Goal: Information Seeking & Learning: Learn about a topic

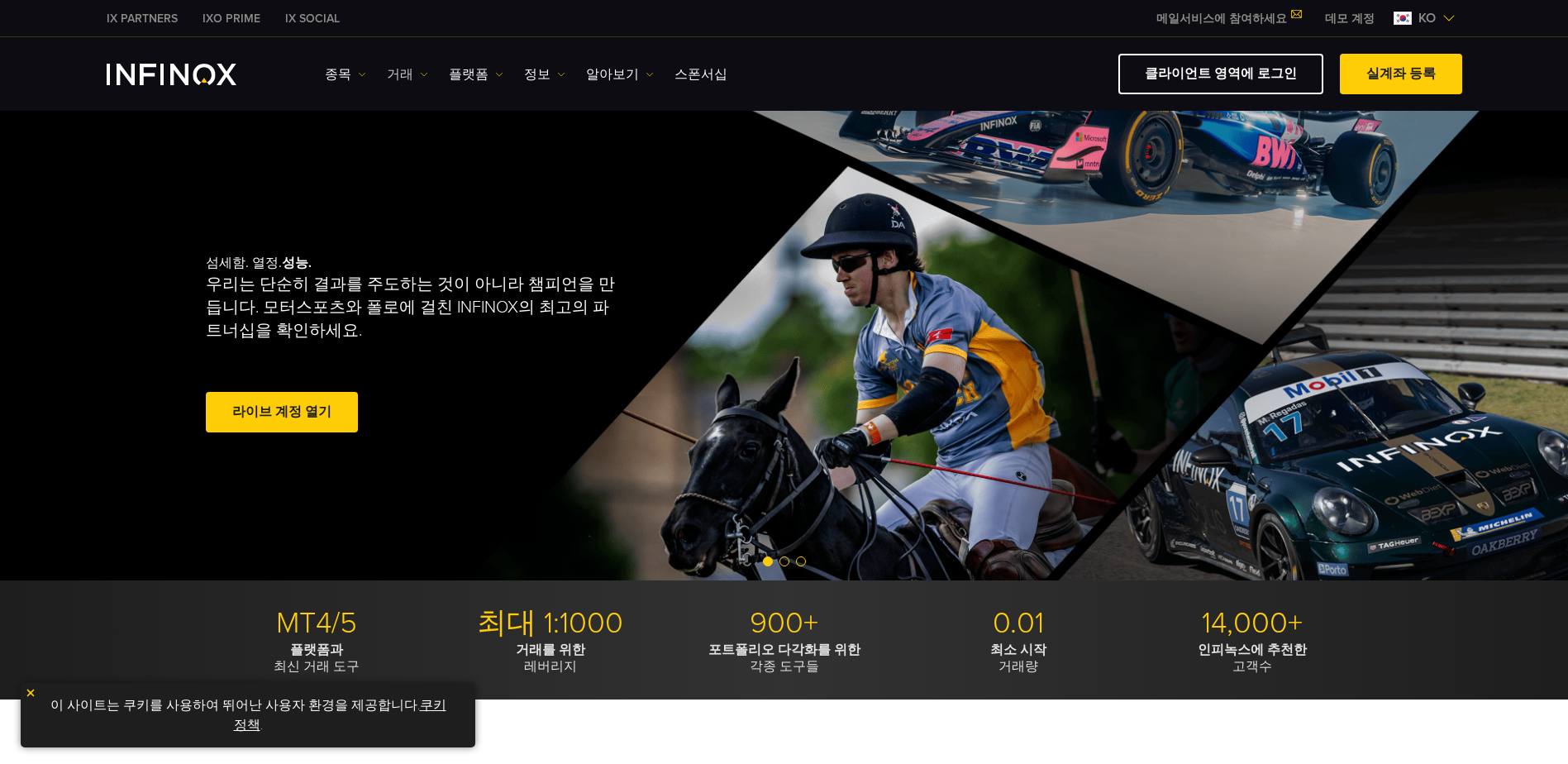
click at [420, 71] on img at bounding box center [424, 75] width 8 height 8
click at [537, 72] on link "정보" at bounding box center [544, 74] width 42 height 20
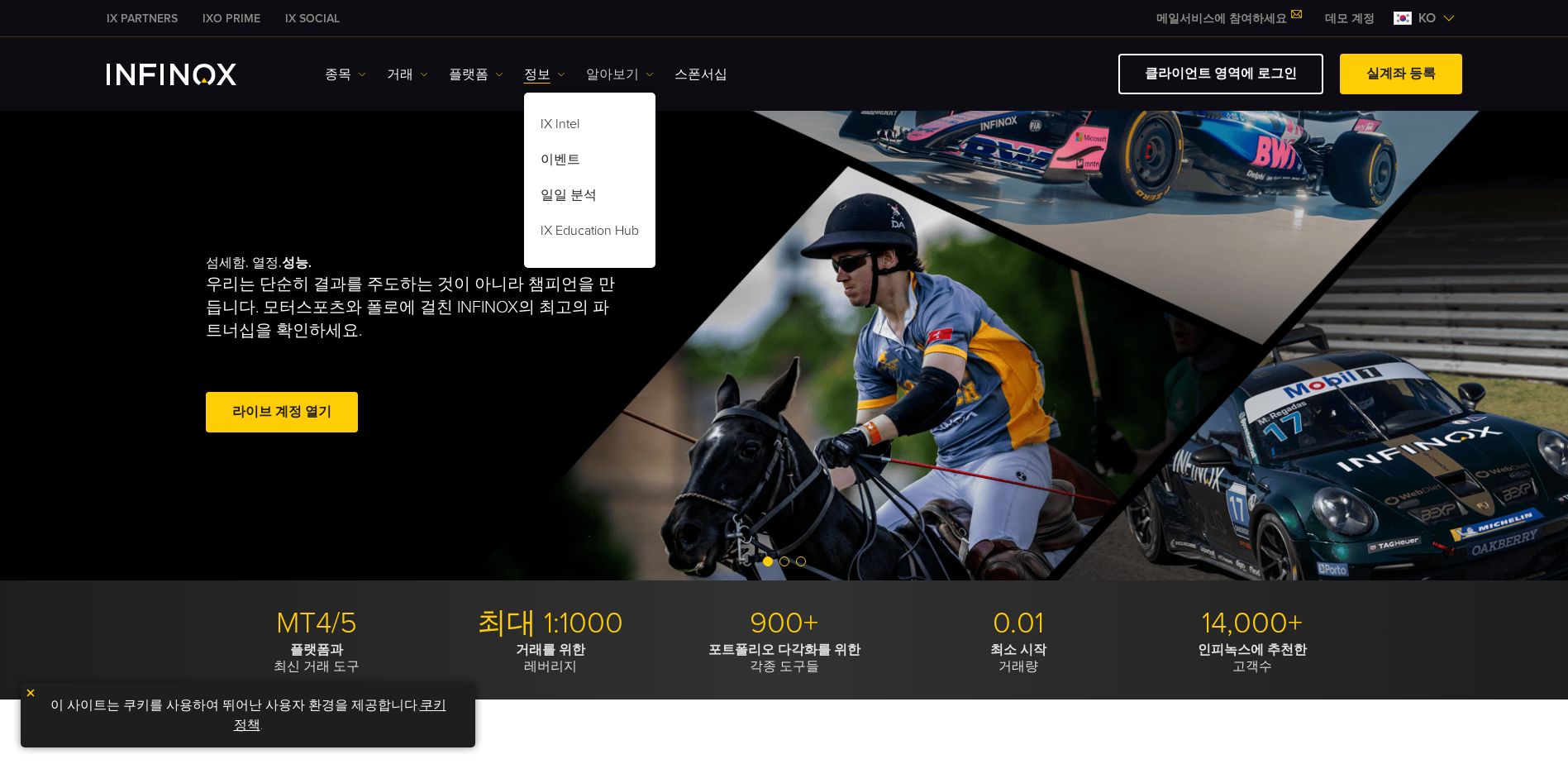
click at [590, 73] on link "알아보기" at bounding box center [620, 74] width 68 height 20
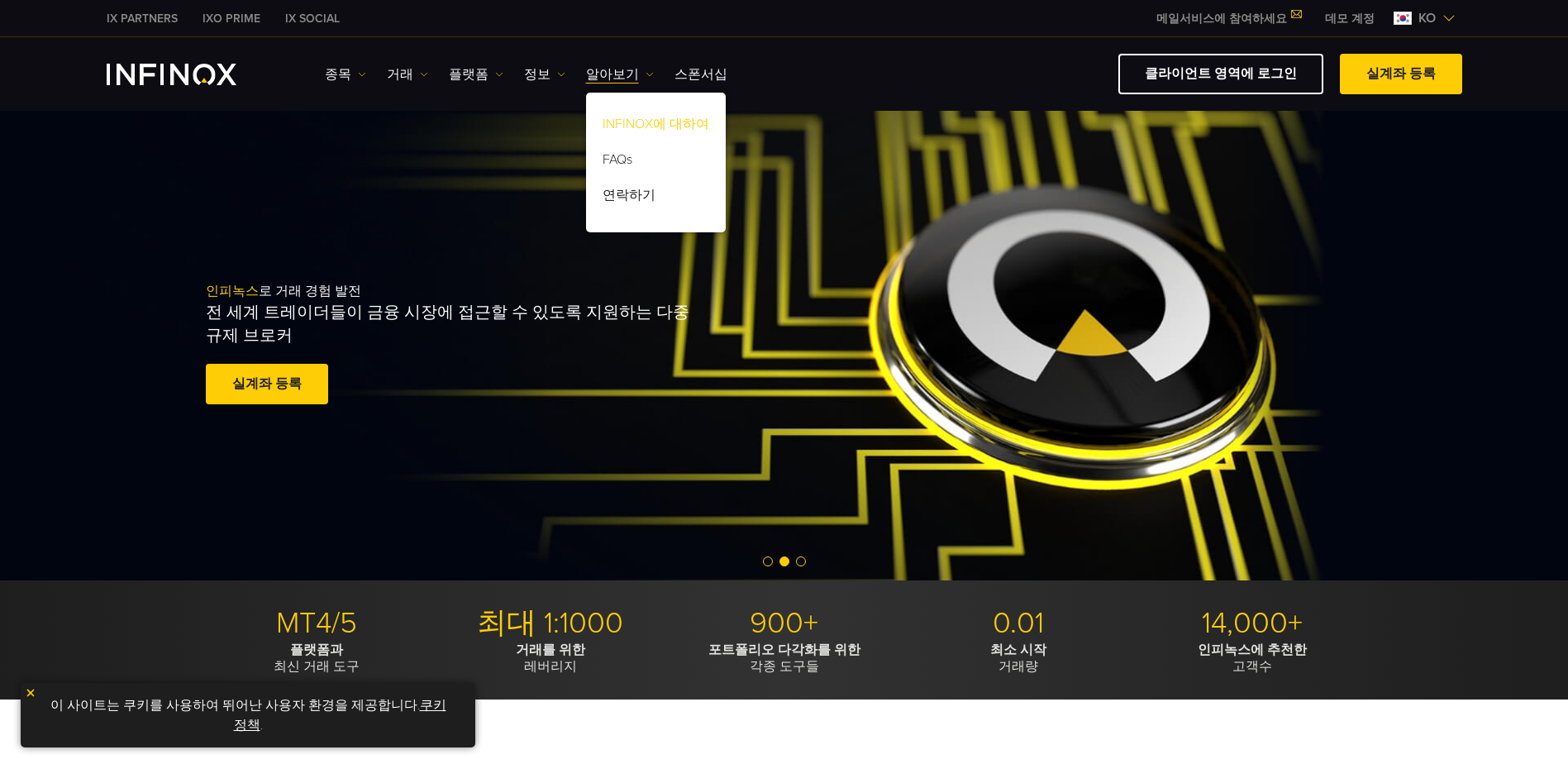
click at [637, 121] on link "INFINOX에 대하여" at bounding box center [656, 127] width 140 height 36
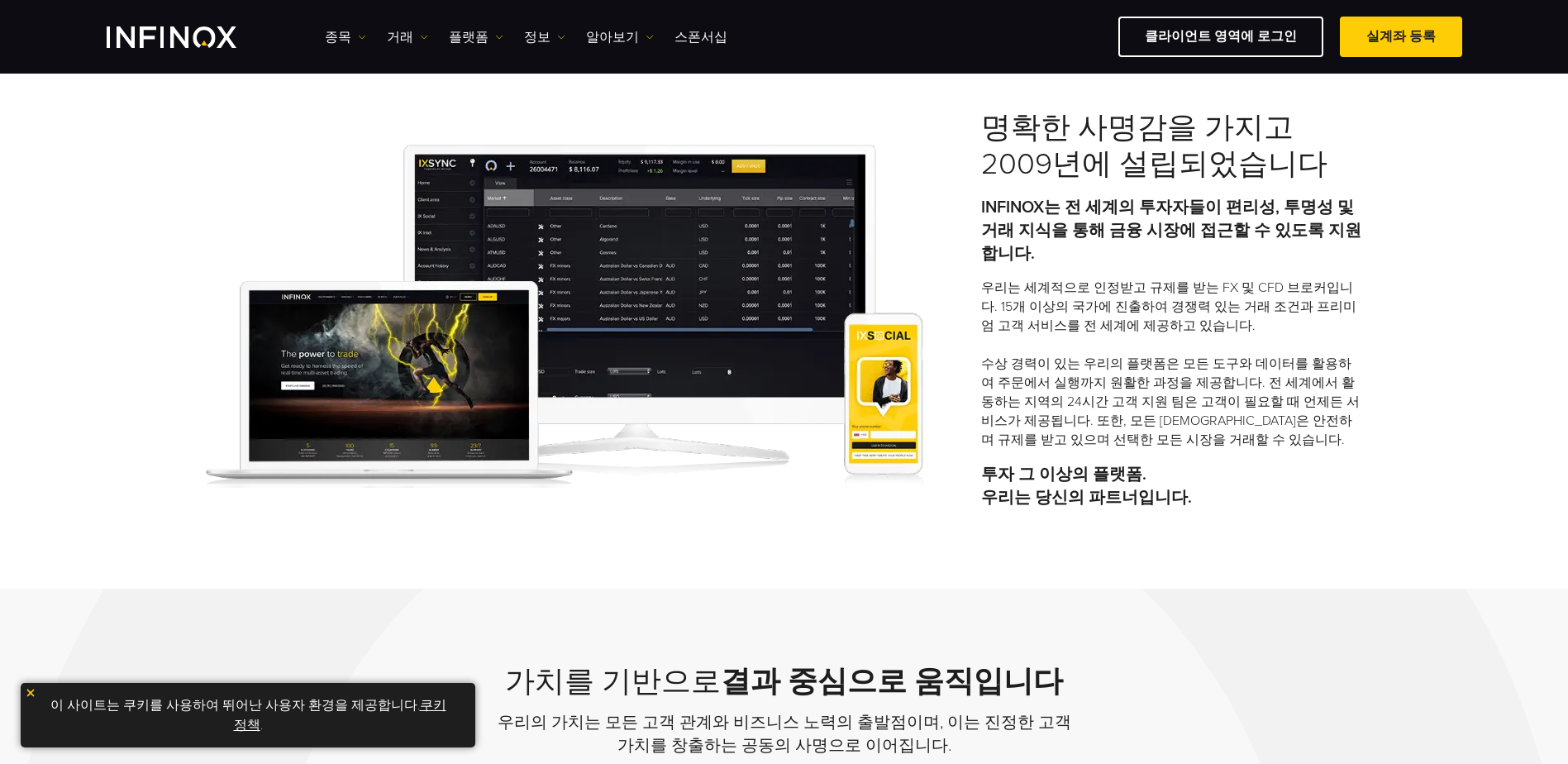
scroll to position [248, 0]
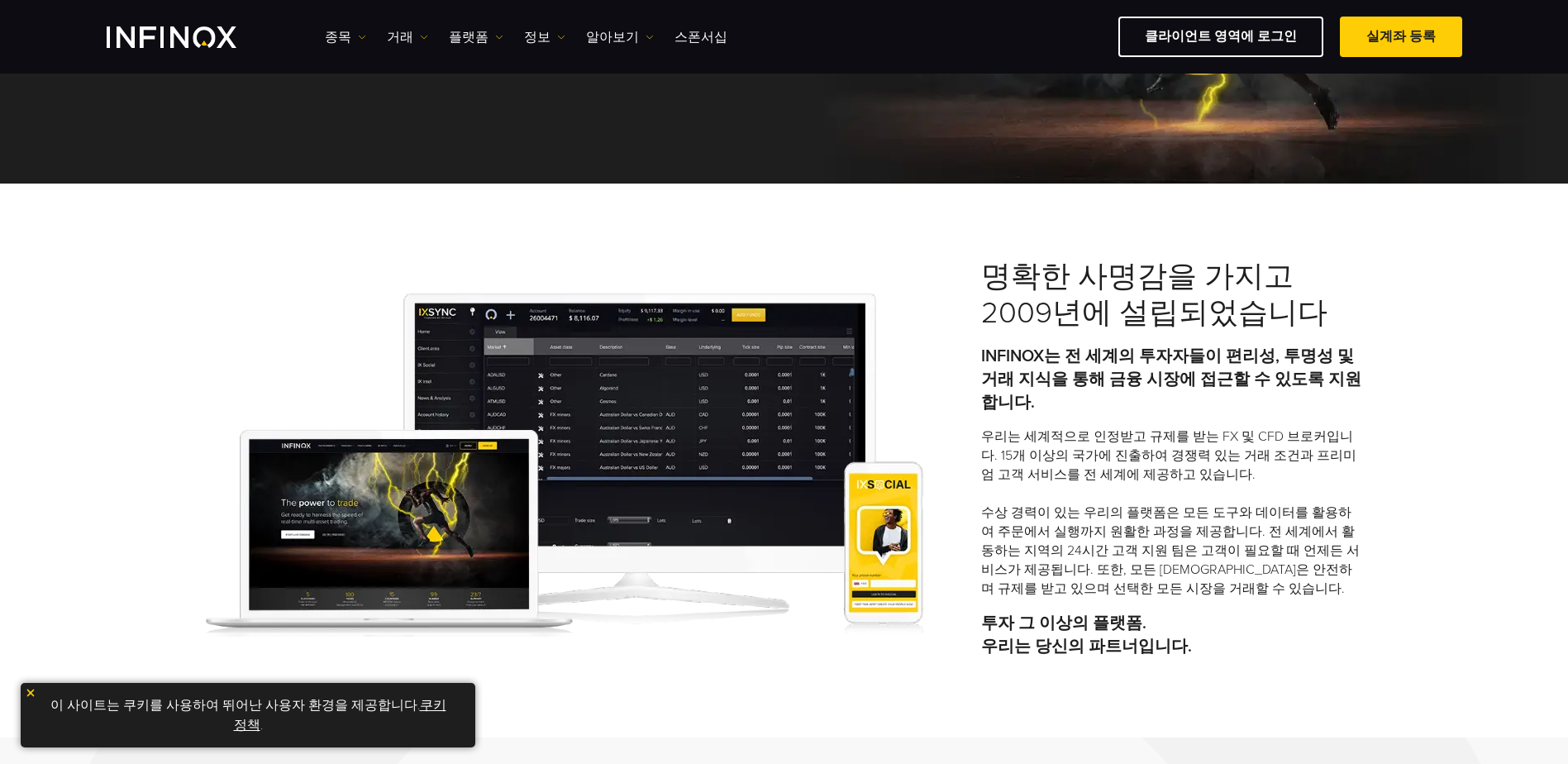
click at [1165, 385] on p "INFINOX는 전 세계의 투자자들이 편리성, 투명성 및 거래 지식을 통해 금융 시장에 접근할 수 있도록 지원합니다." at bounding box center [1172, 379] width 382 height 70
click at [464, 278] on div "명확한 사명감을 가지고 2009년에 설립되었습니다 INFINOX는 전 세계의 투자자들이 편리성, 투명성 및 거래 지식을 통해 금융 시장에 접근…" at bounding box center [784, 465] width 1190 height 412
click at [854, 244] on div "명확한 사명감을 가지고 2009년에 설립되었습니다 INFINOX는 전 세계의 투자자들이 편리성, 투명성 및 거래 지식을 통해 금융 시장에 접근…" at bounding box center [784, 460] width 1568 height 554
click at [1100, 342] on div "명확한 사명감을 가지고 2009년에 설립되었습니다 INFINOX는 전 세계의 투자자들이 편리성, 투명성 및 거래 지식을 통해 금융 시장에 접근…" at bounding box center [1172, 465] width 382 height 412
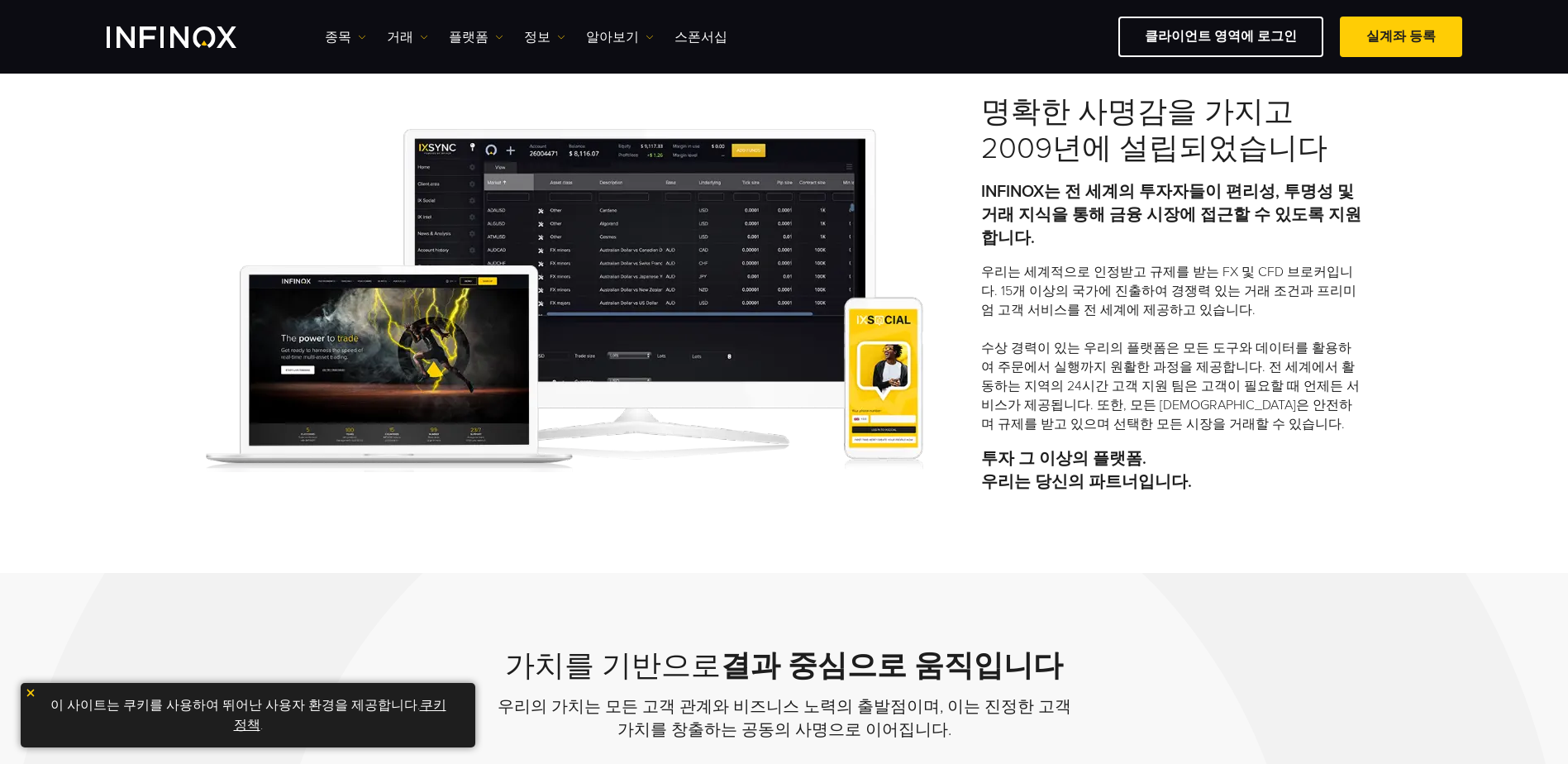
scroll to position [165, 0]
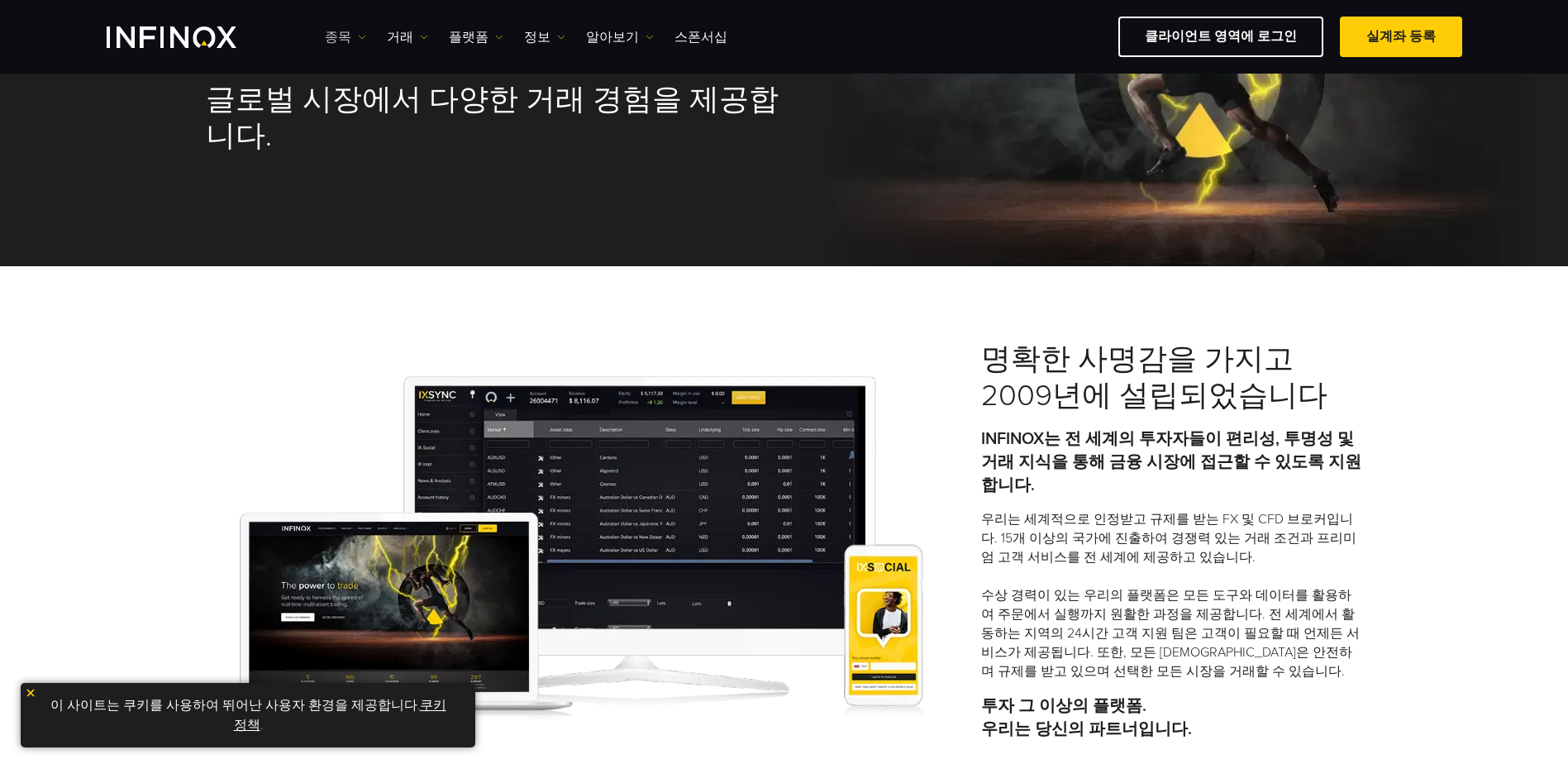
click at [328, 37] on link "종목" at bounding box center [345, 36] width 42 height 20
click at [343, 70] on div "종목 상품 정보" at bounding box center [369, 107] width 89 height 104
click at [347, 87] on link "종목" at bounding box center [369, 90] width 89 height 36
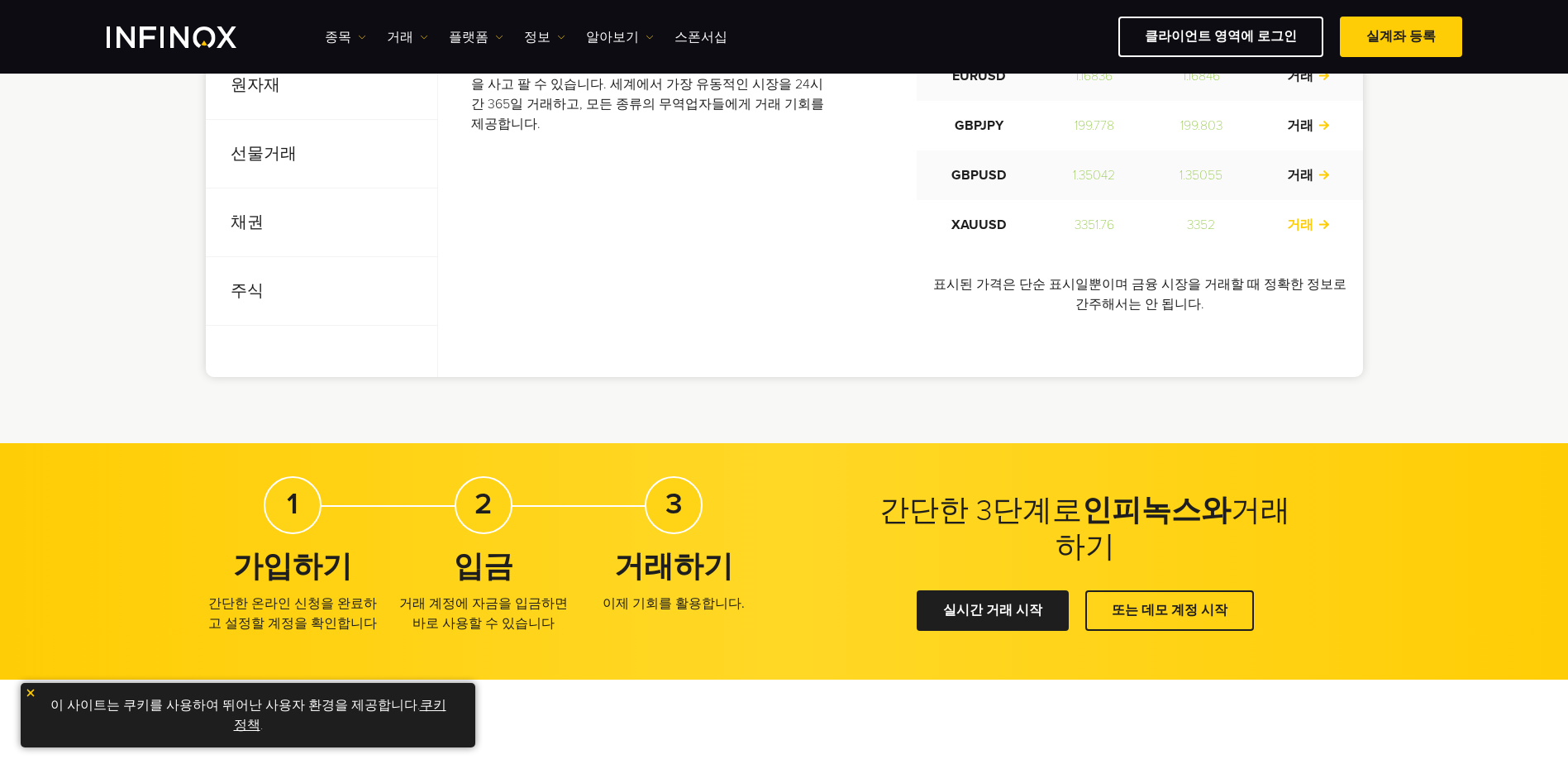
scroll to position [992, 0]
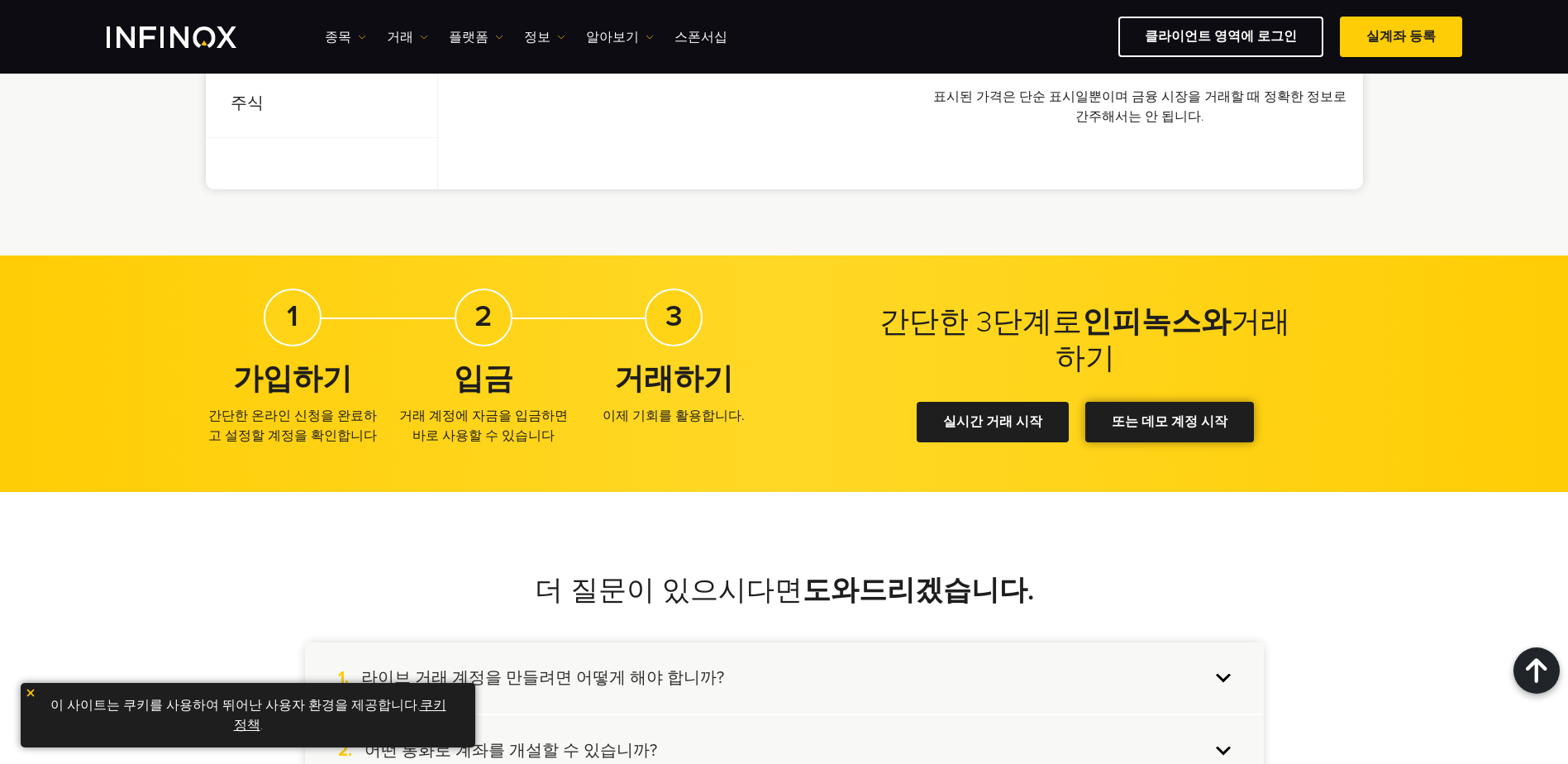
click at [1169, 422] on div at bounding box center [1169, 422] width 0 height 0
